Goal: Transaction & Acquisition: Purchase product/service

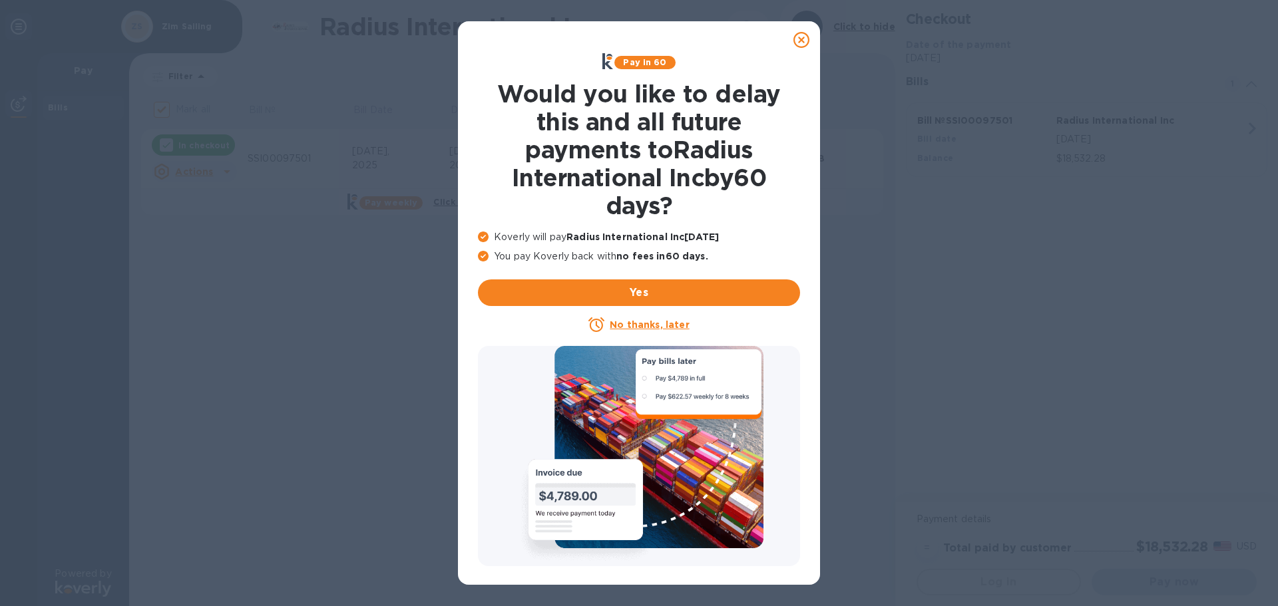
checkbox input "false"
click at [650, 323] on u "No thanks, later" at bounding box center [649, 325] width 79 height 11
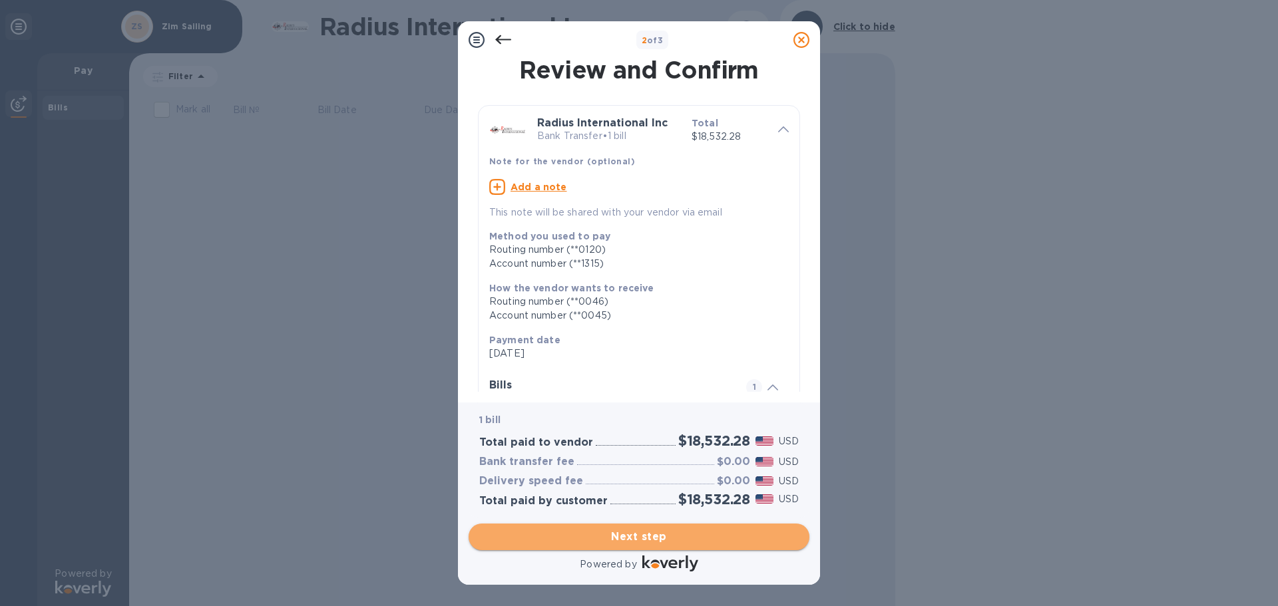
click at [651, 529] on span "Next step" at bounding box center [639, 537] width 320 height 16
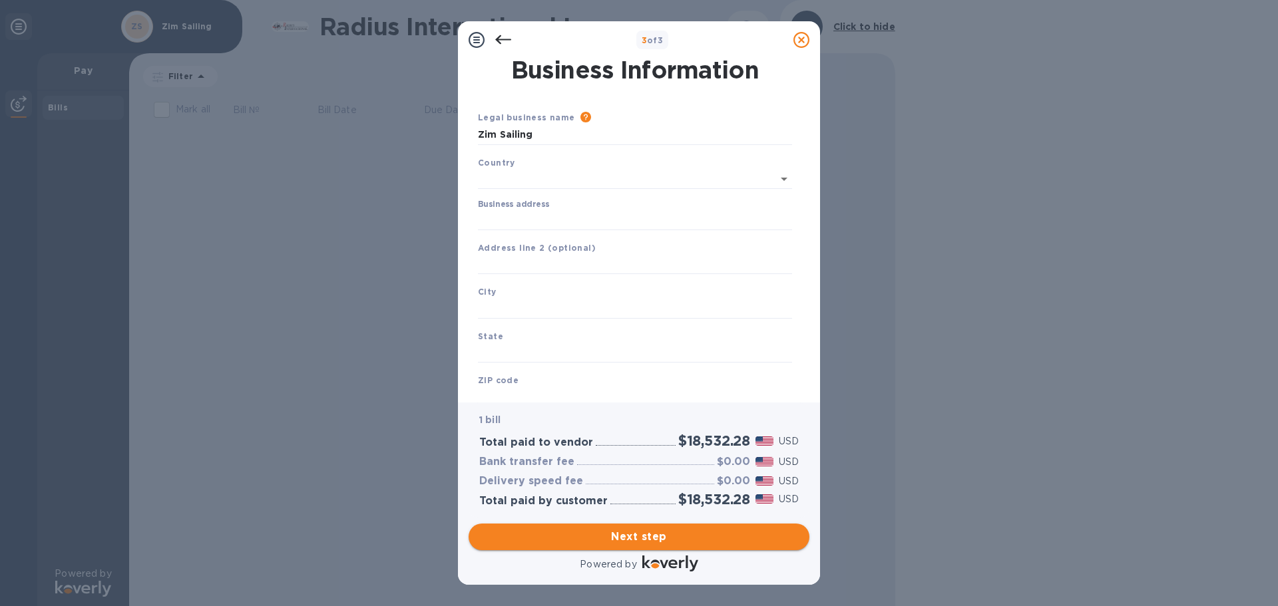
type input "[GEOGRAPHIC_DATA]"
click at [543, 218] on input "Business address" at bounding box center [635, 218] width 314 height 20
type input "[STREET_ADDRESS]"
click at [524, 300] on input "text" at bounding box center [635, 306] width 314 height 20
type input "[GEOGRAPHIC_DATA]"
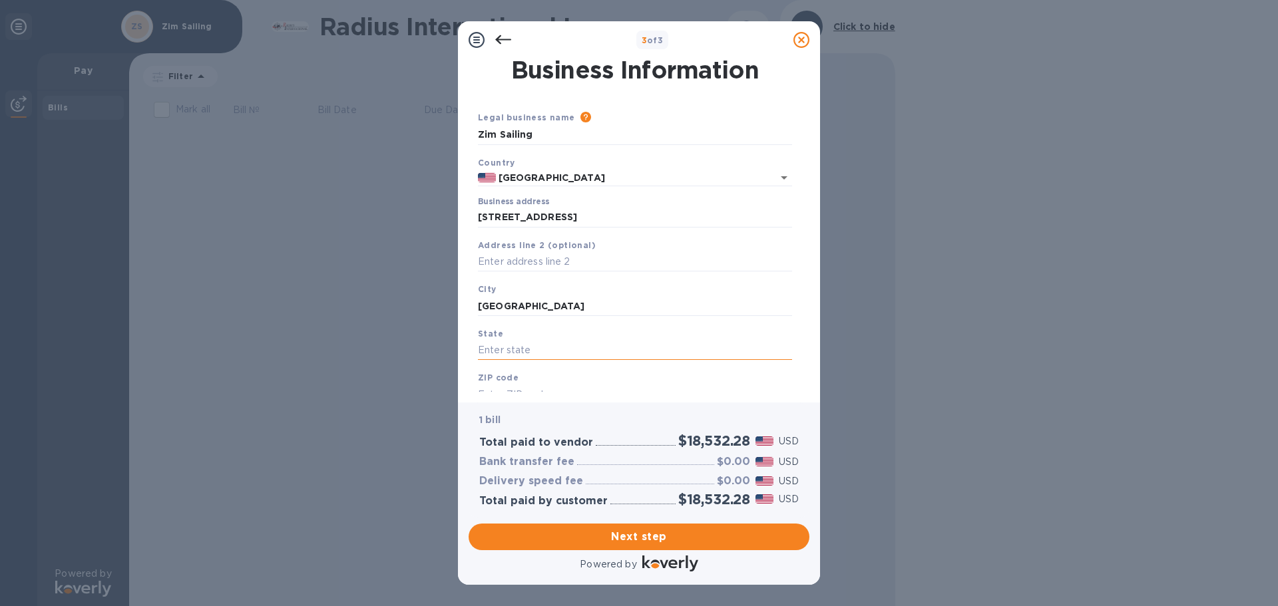
click at [517, 350] on input "text" at bounding box center [635, 351] width 314 height 20
type input "RI"
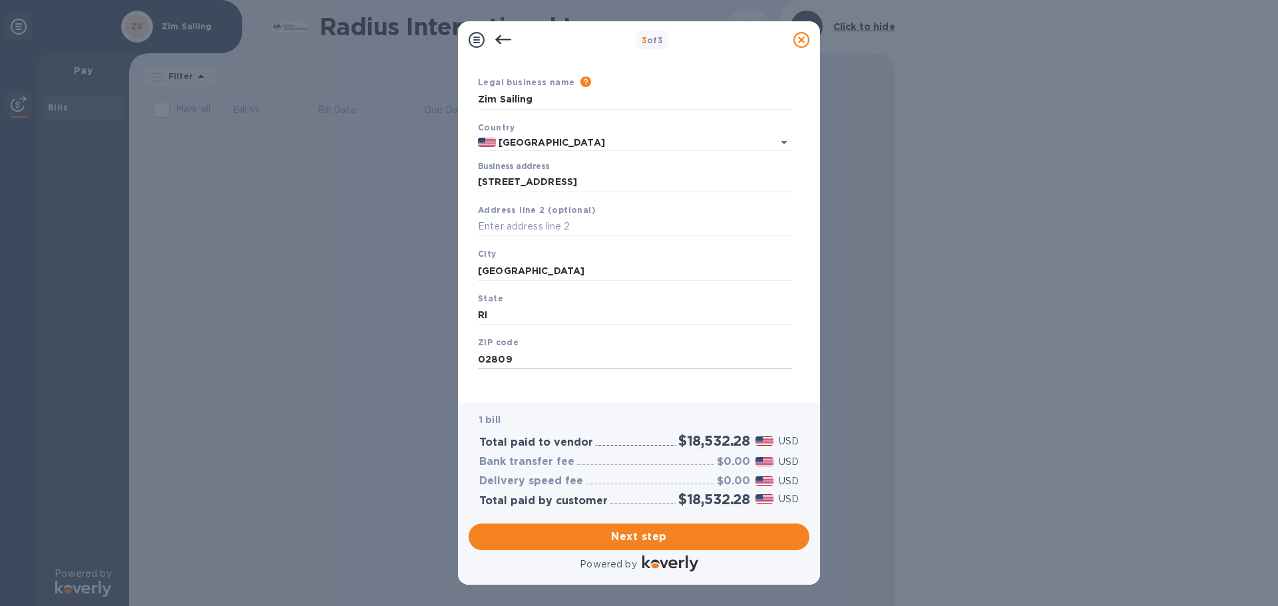
scroll to position [45, 0]
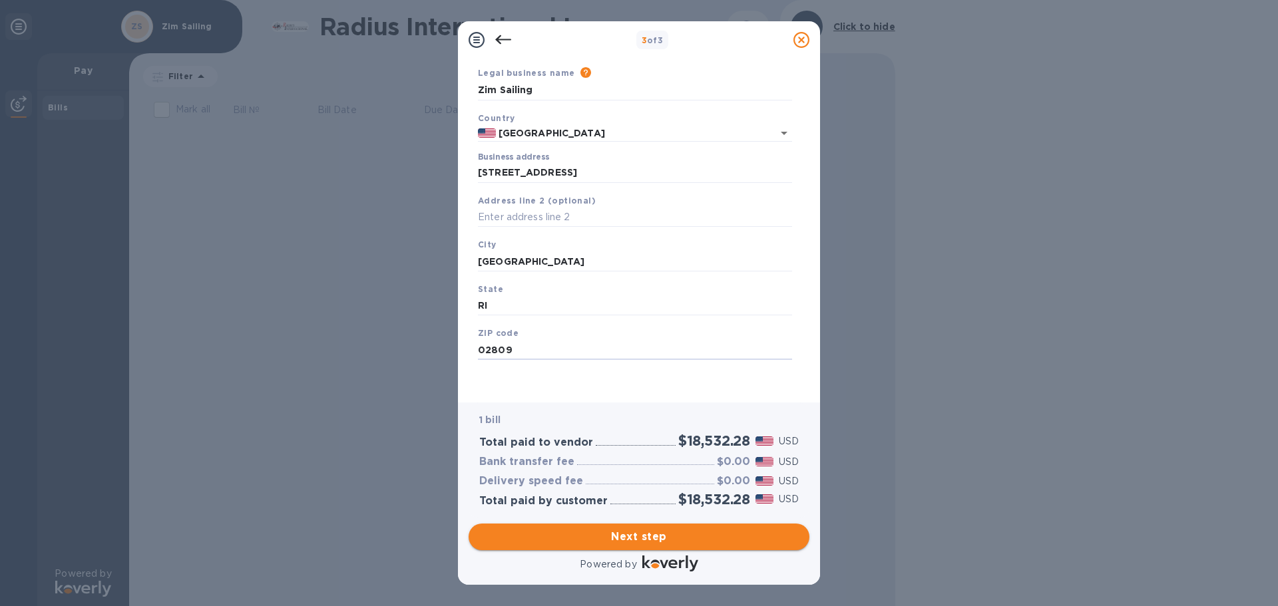
type input "02809"
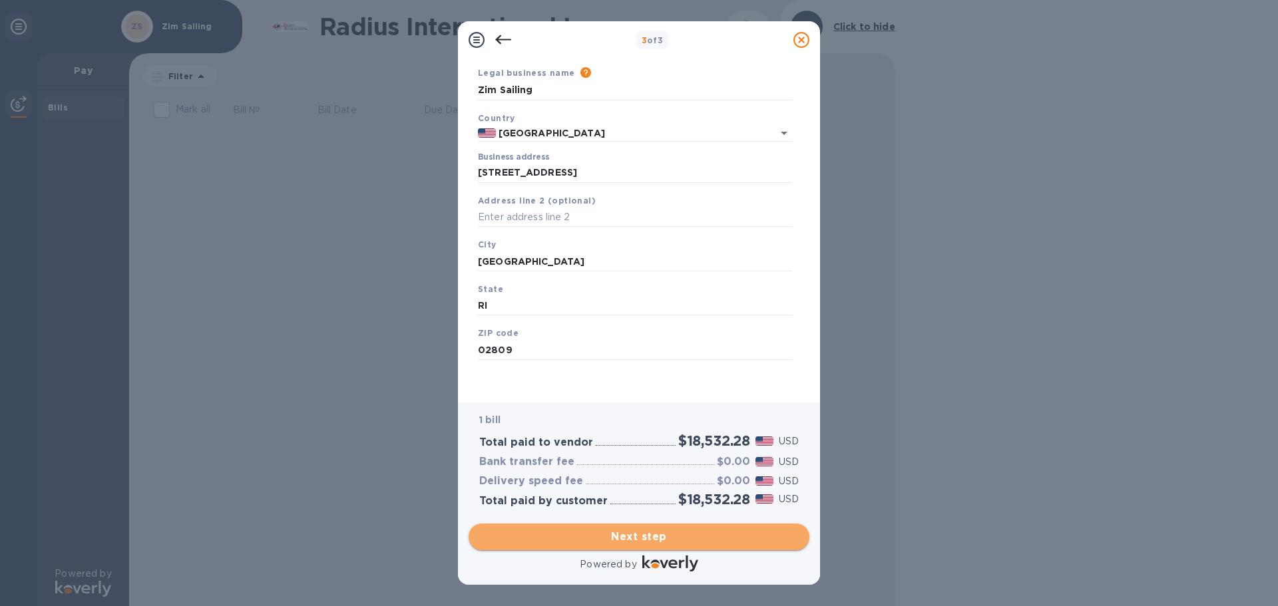
click at [750, 529] on span "Next step" at bounding box center [639, 537] width 320 height 16
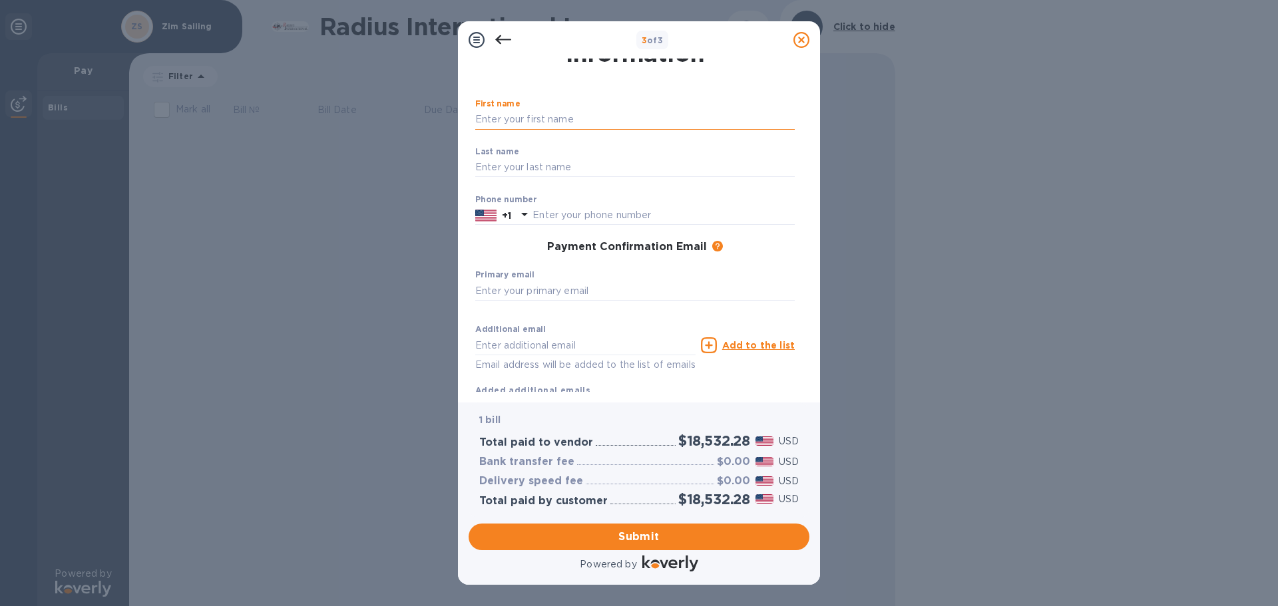
click at [549, 118] on input "text" at bounding box center [635, 120] width 320 height 20
type input "[PERSON_NAME]"
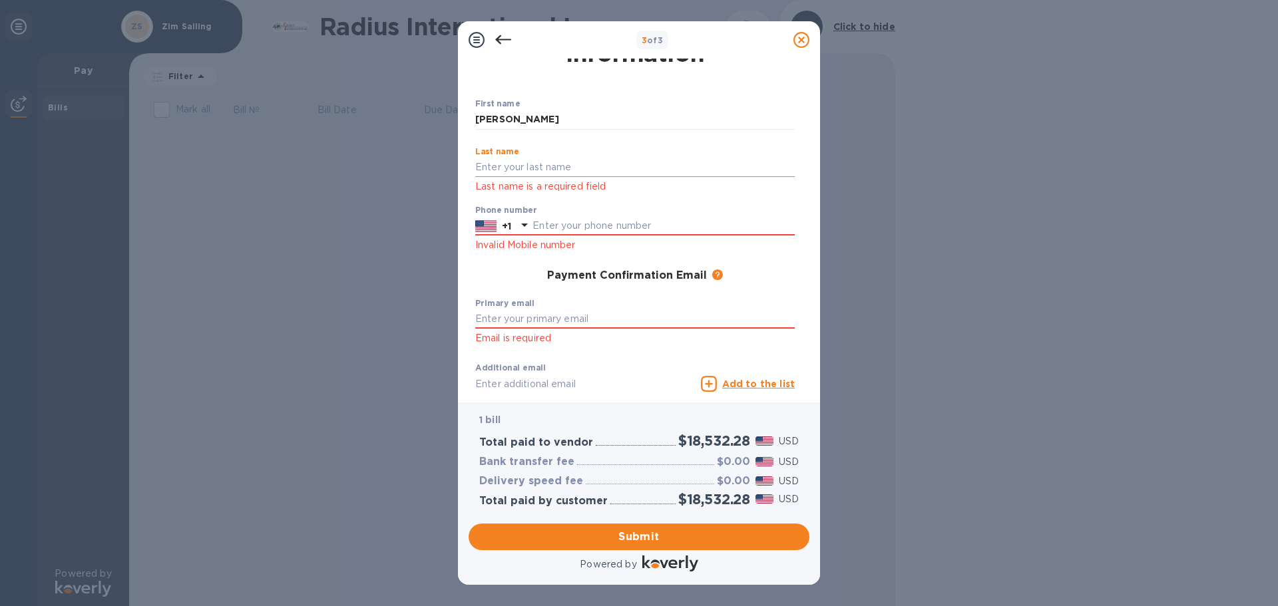
click at [531, 162] on input "text" at bounding box center [635, 168] width 320 height 20
type input "[PERSON_NAME]"
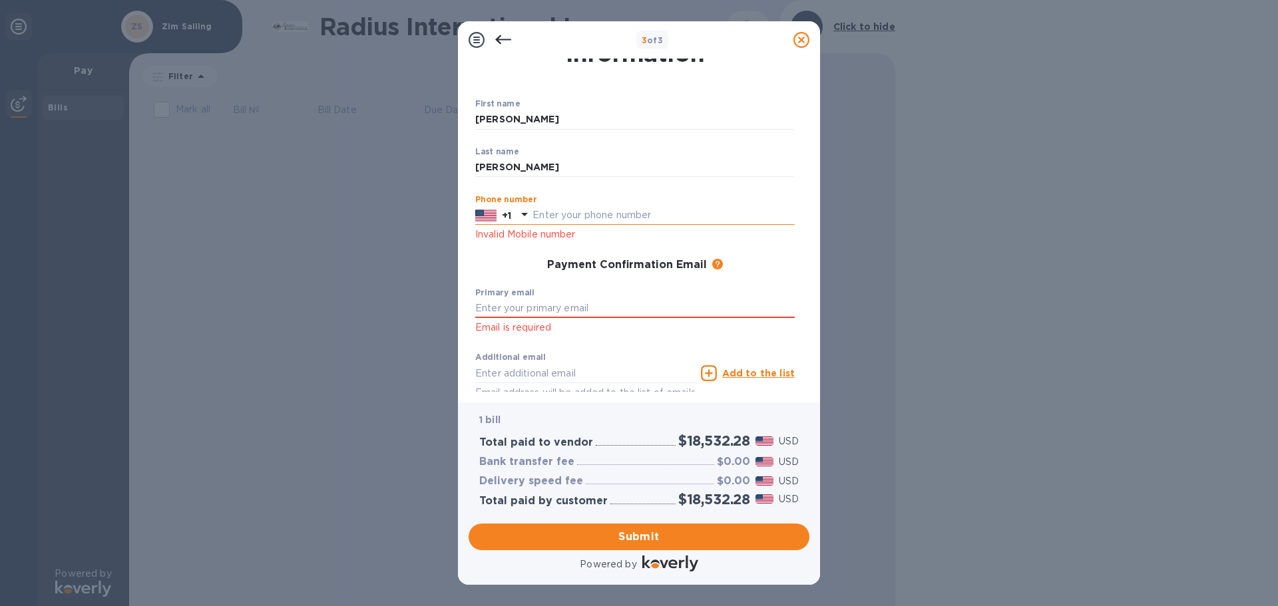
click at [566, 223] on input "text" at bounding box center [664, 216] width 262 height 20
type input "4012376117"
click at [541, 308] on input "text" at bounding box center [635, 309] width 320 height 20
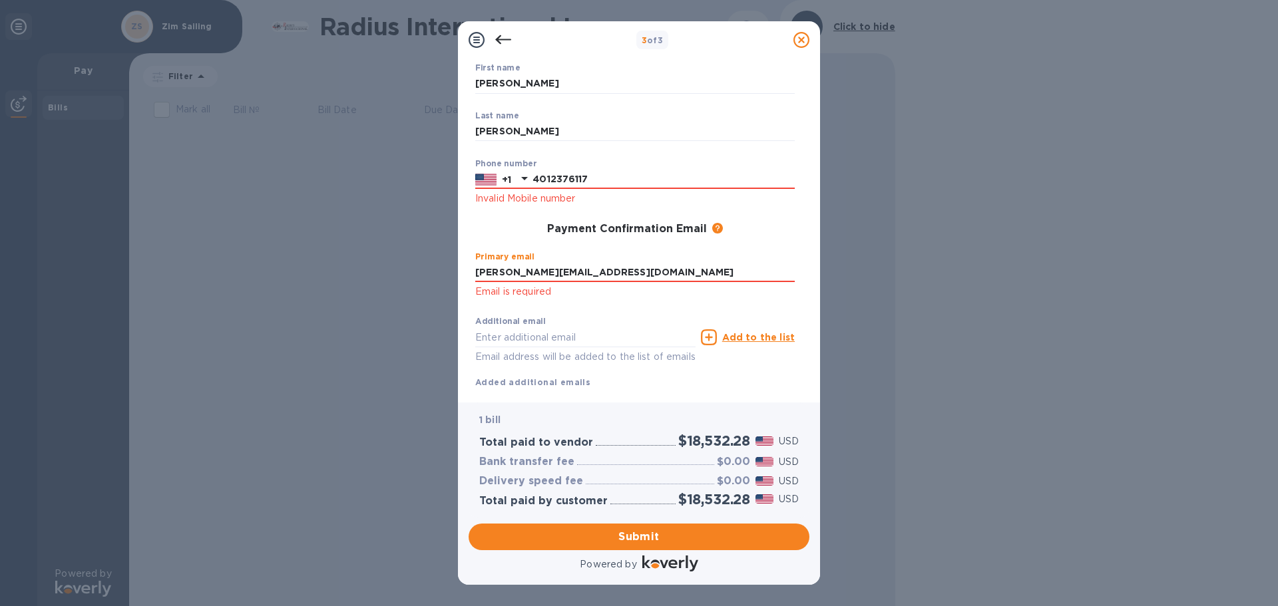
scroll to position [114, 0]
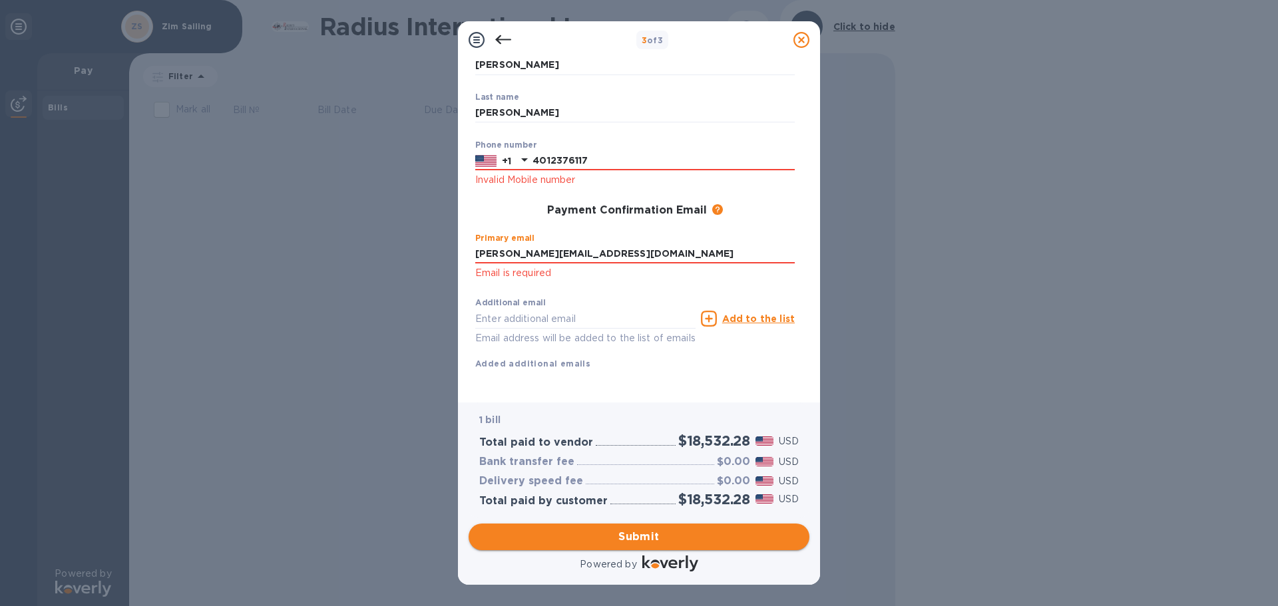
type input "[PERSON_NAME][EMAIL_ADDRESS][DOMAIN_NAME]"
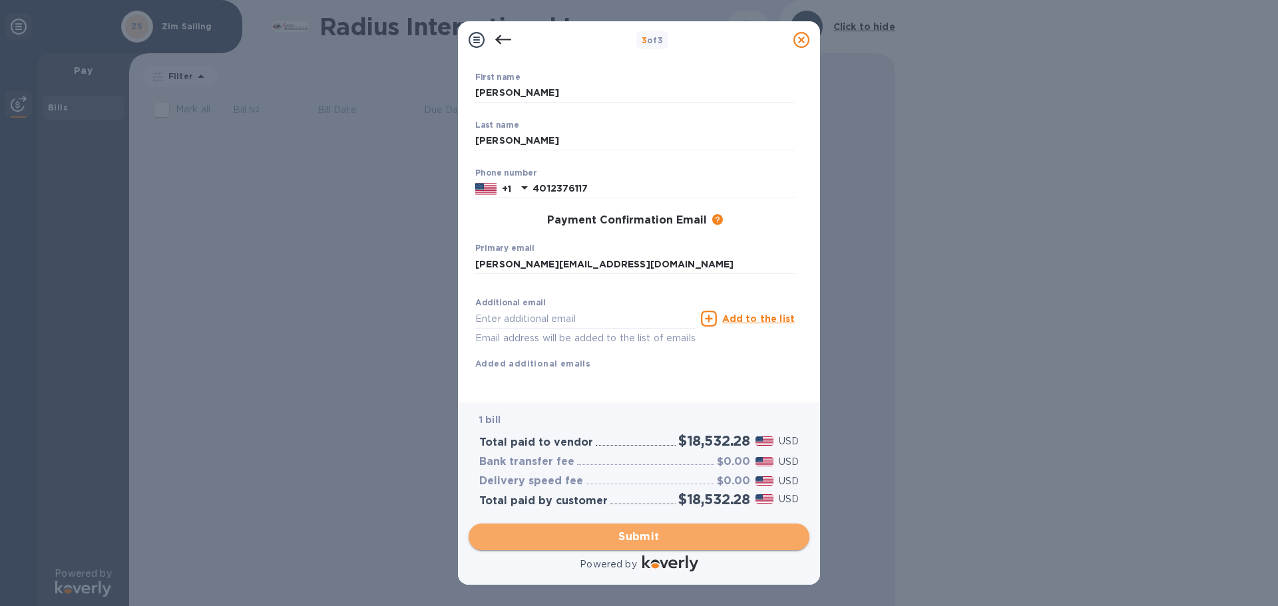
scroll to position [87, 0]
click at [621, 535] on span "Submit" at bounding box center [639, 537] width 320 height 16
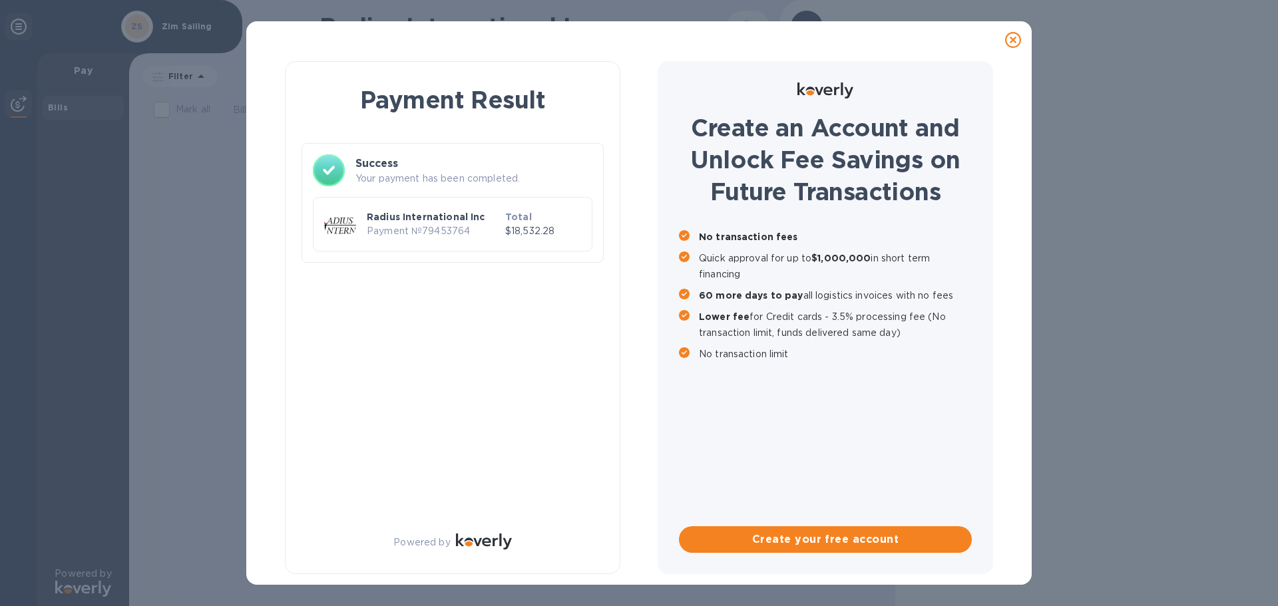
scroll to position [0, 0]
drag, startPoint x: 424, startPoint y: 231, endPoint x: 468, endPoint y: 230, distance: 44.0
click at [468, 230] on p "Payment № 79453764" at bounding box center [433, 231] width 133 height 14
copy p "79453764"
